Goal: Transaction & Acquisition: Subscribe to service/newsletter

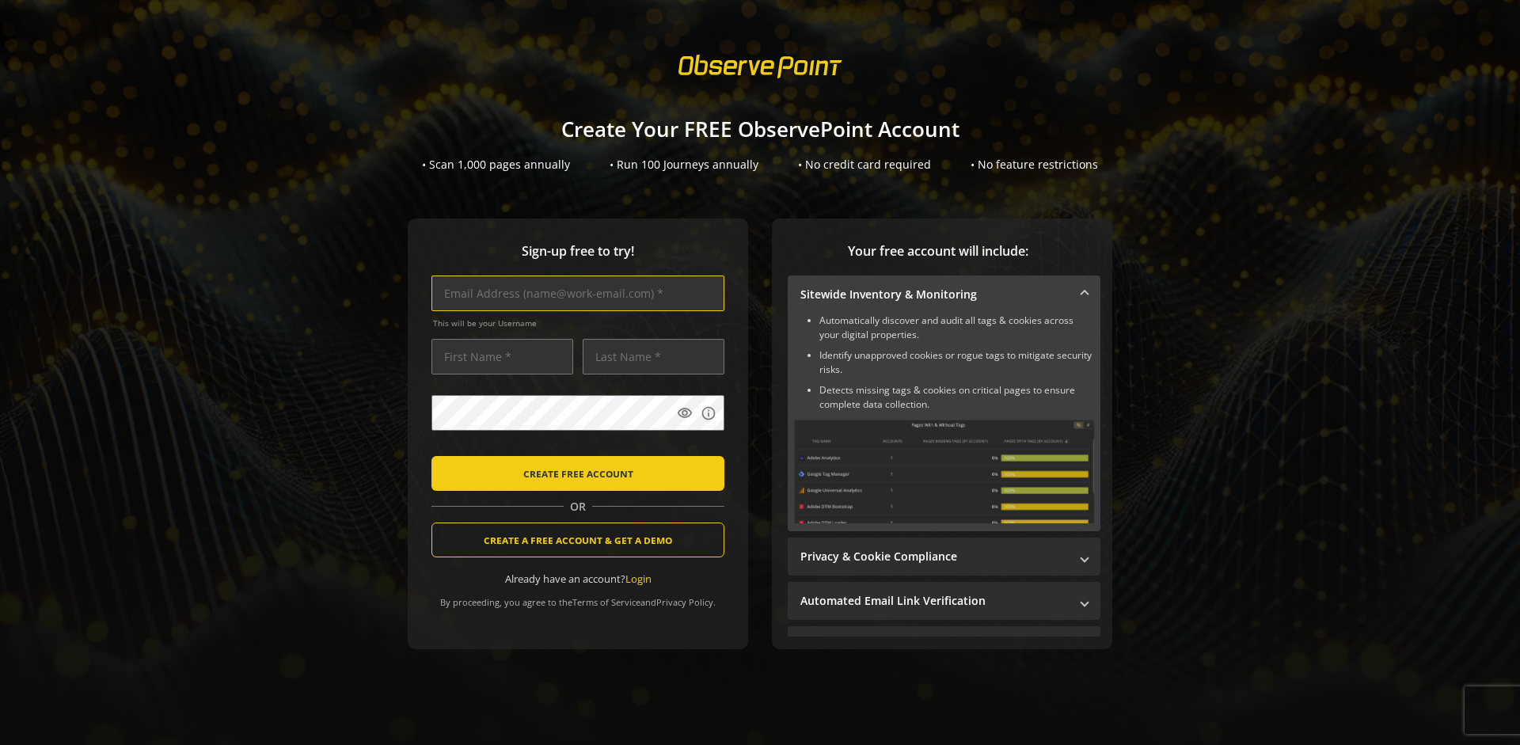
click at [574, 293] on input "text" at bounding box center [577, 293] width 293 height 36
type input "[EMAIL_ADDRESS][DOMAIN_NAME]"
click at [498, 356] on input "text" at bounding box center [502, 357] width 142 height 36
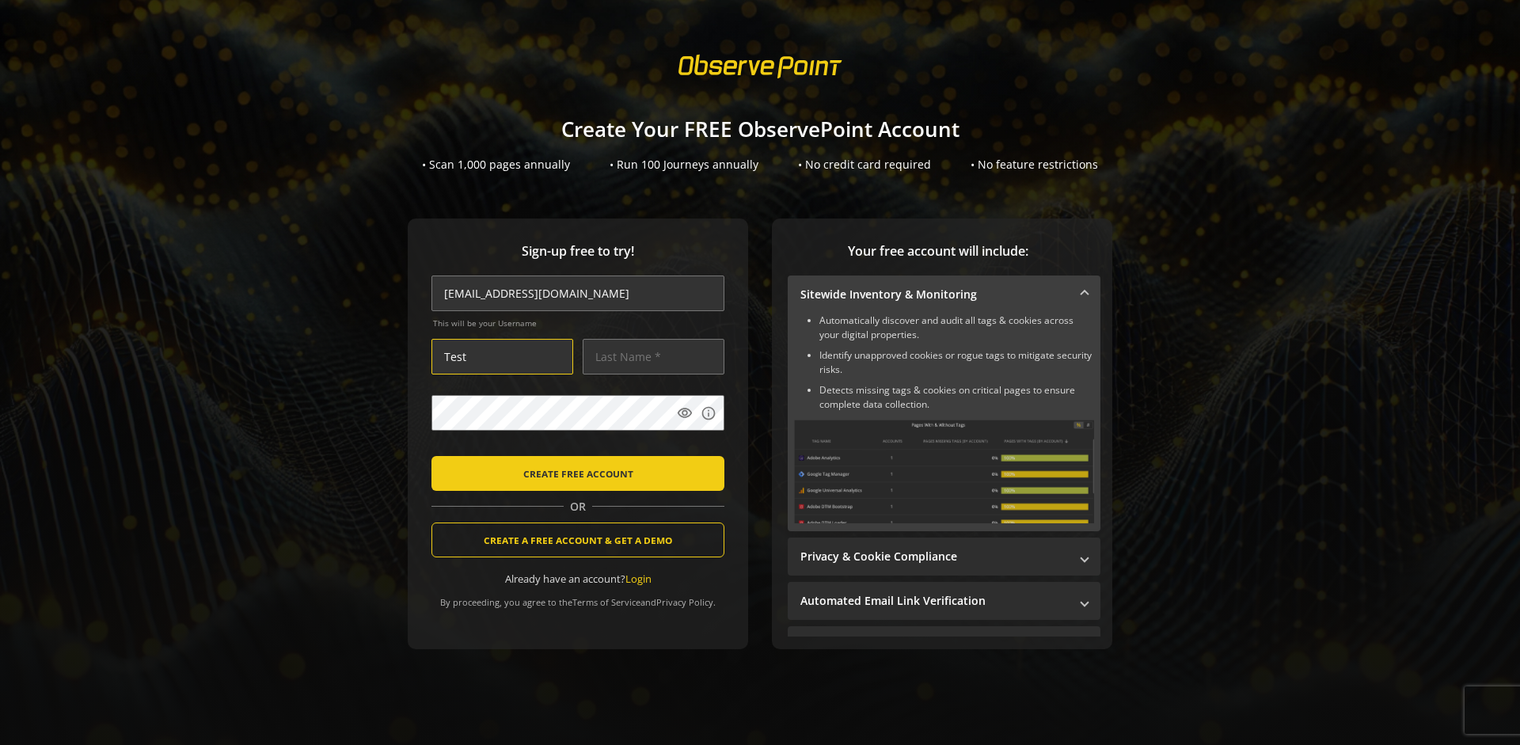
type input "Test"
click at [649, 356] on input "text" at bounding box center [654, 357] width 142 height 36
type input "Test"
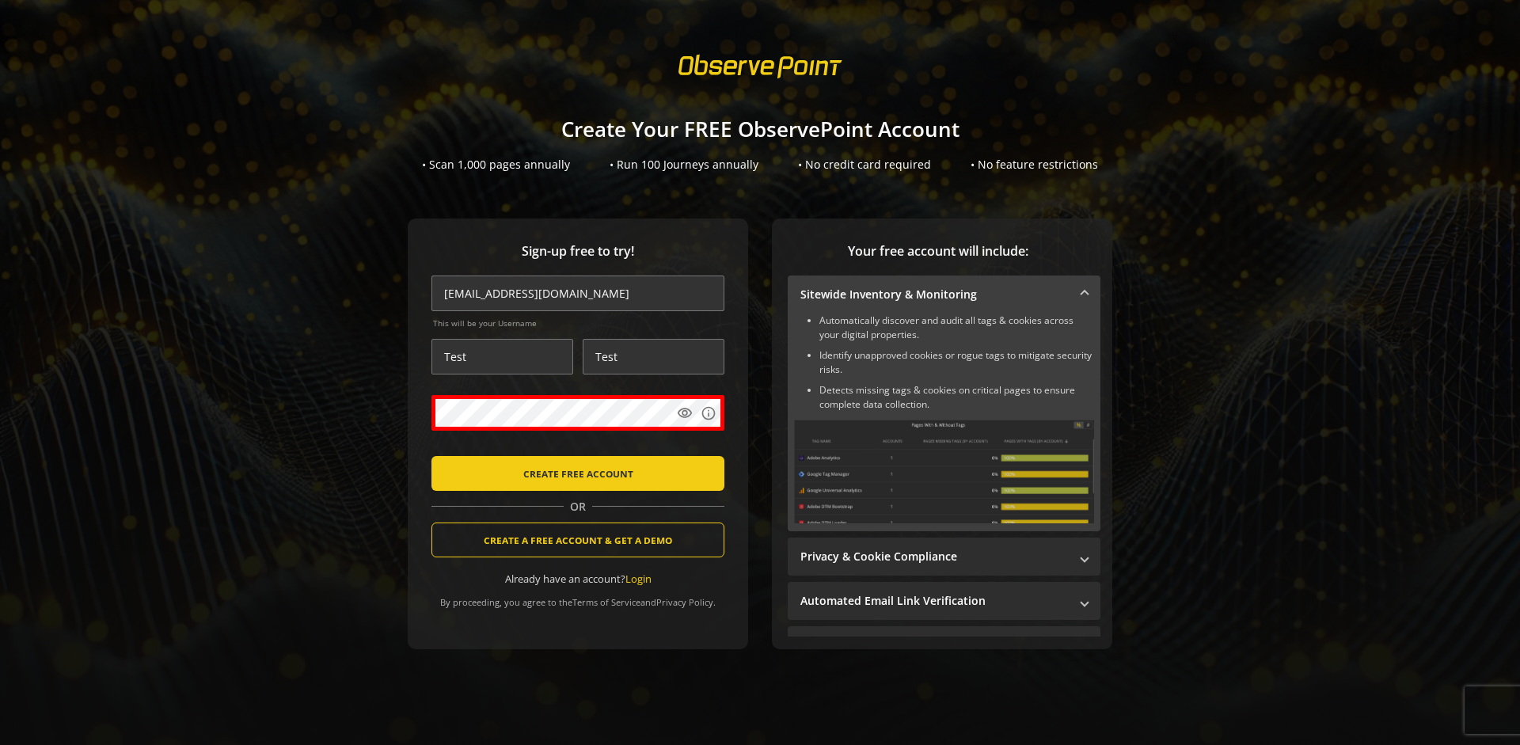
click at [779, 448] on body "Loading... Create Your FREE ObservePoint Account • Scan 1,000 pages annually • …" at bounding box center [760, 372] width 1520 height 745
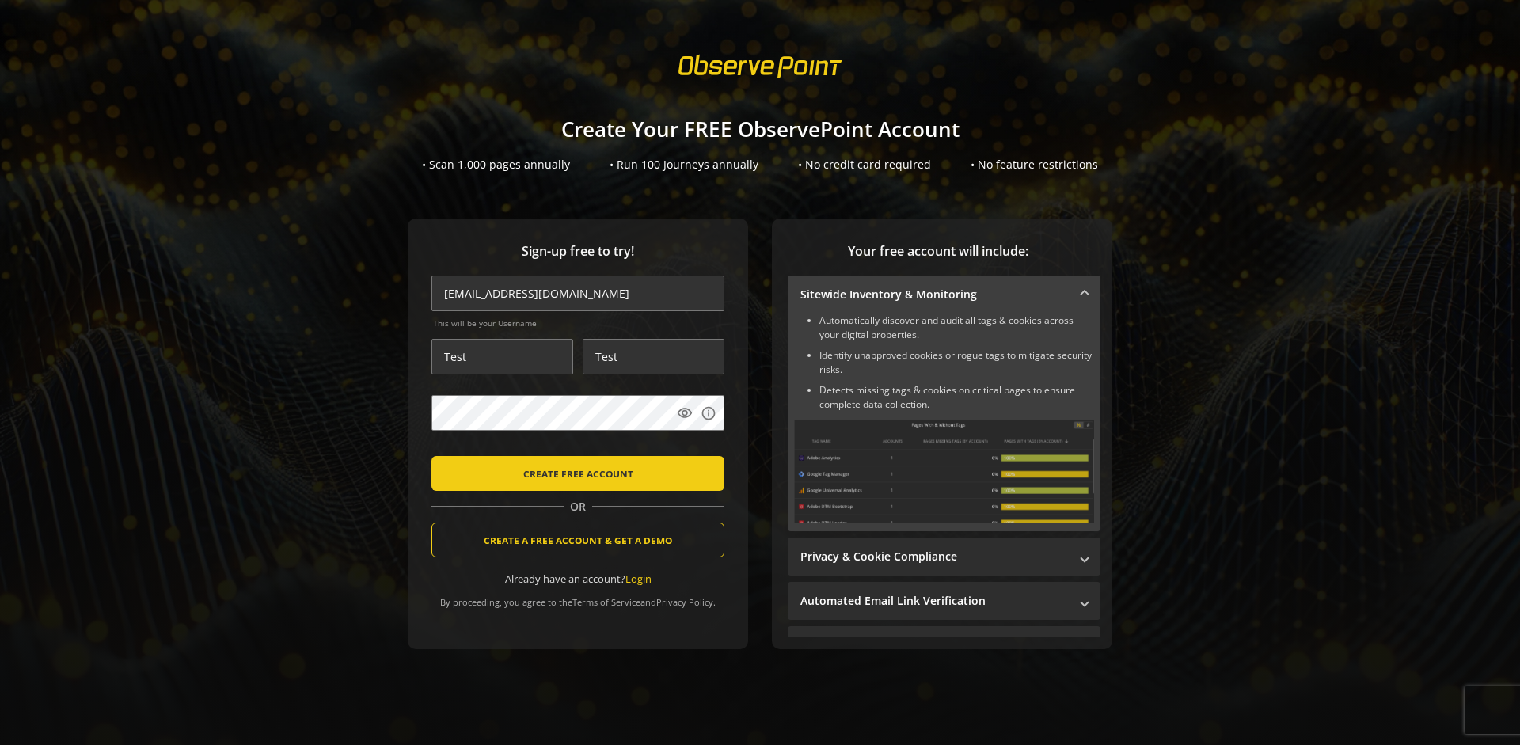
click at [574, 473] on span "CREATE FREE ACCOUNT" at bounding box center [578, 473] width 110 height 28
